Goal: Navigation & Orientation: Find specific page/section

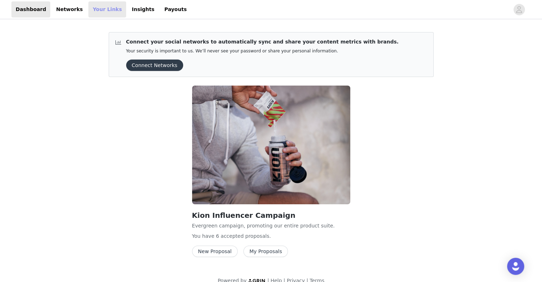
scroll to position [11, 0]
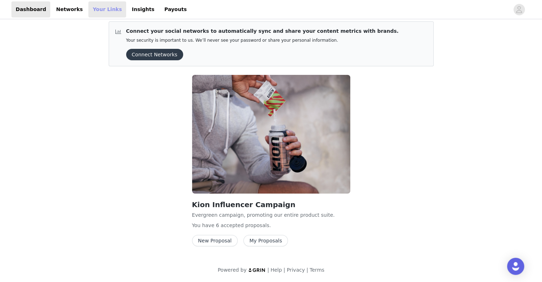
click at [97, 11] on link "Your Links" at bounding box center [107, 9] width 38 height 16
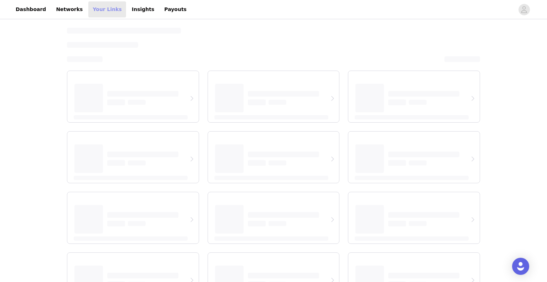
select select "12"
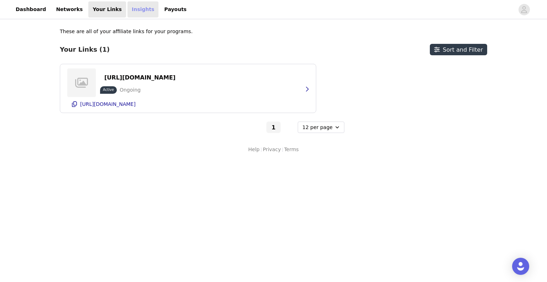
click at [130, 12] on link "Insights" at bounding box center [143, 9] width 31 height 16
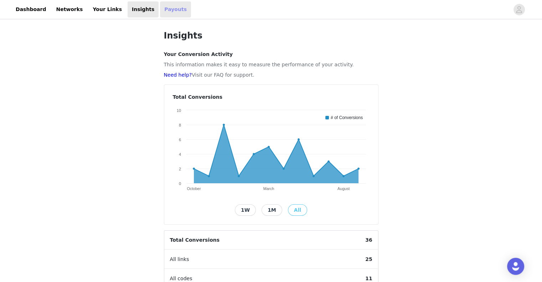
click at [160, 11] on link "Payouts" at bounding box center [175, 9] width 31 height 16
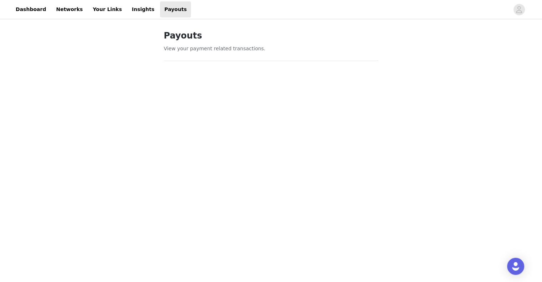
click at [331, 191] on iframe at bounding box center [271, 197] width 214 height 255
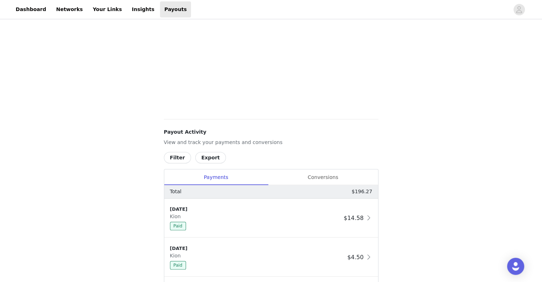
scroll to position [249, 0]
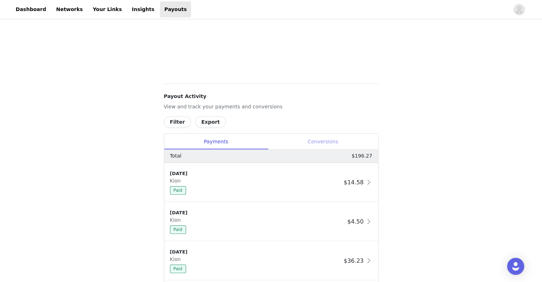
click at [326, 142] on div "Conversions" at bounding box center [323, 142] width 110 height 16
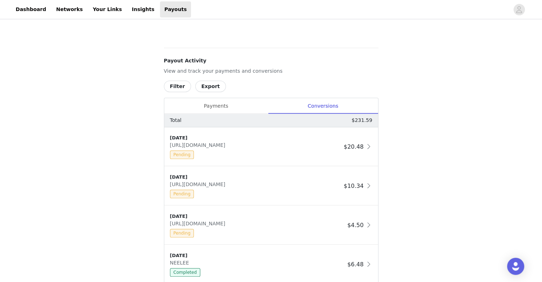
scroll to position [321, 0]
